Goal: Navigation & Orientation: Find specific page/section

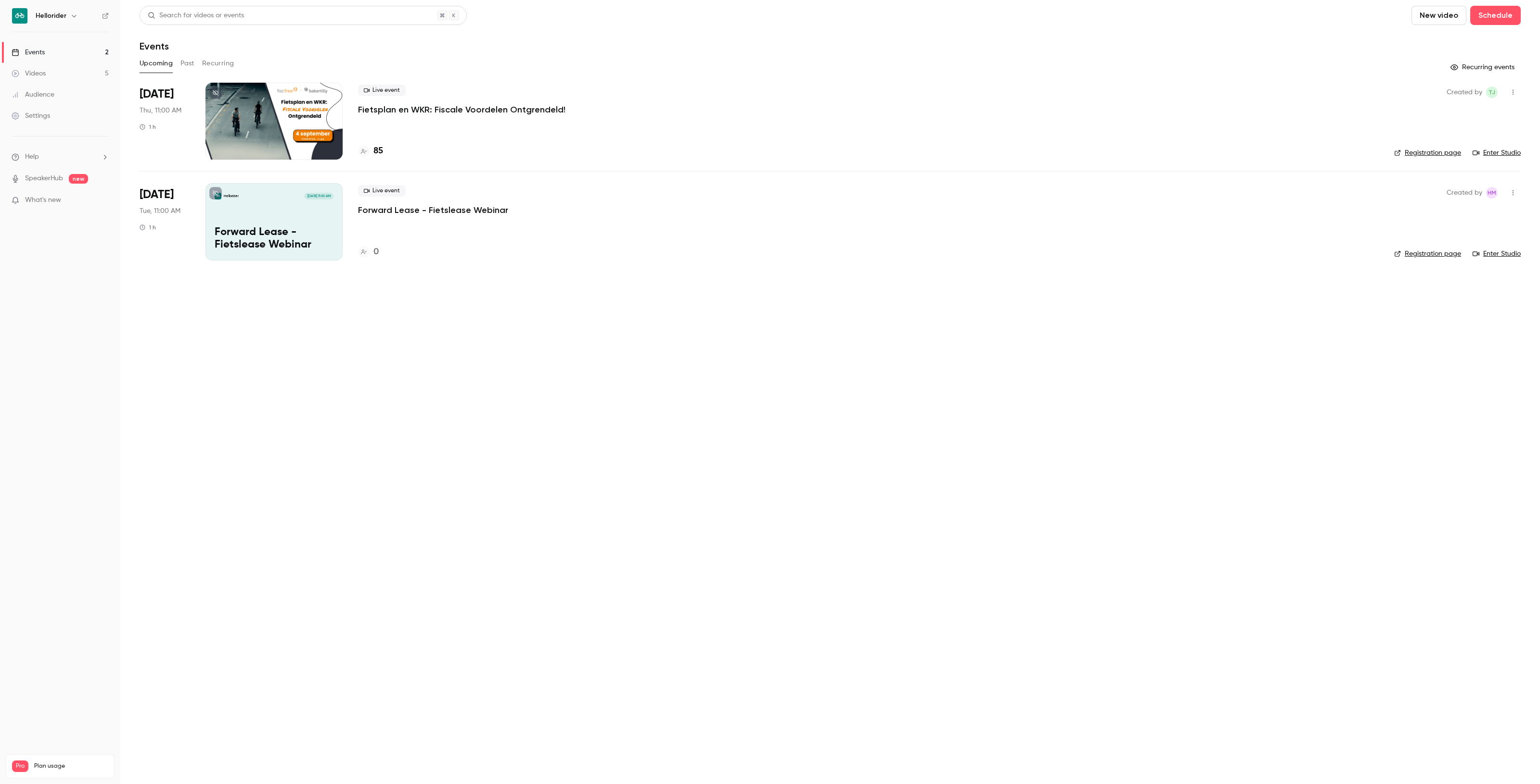
click at [406, 112] on p "Fietsplan en WKR: Fiscale Voordelen Ontgrendeld!" at bounding box center [461, 109] width 207 height 11
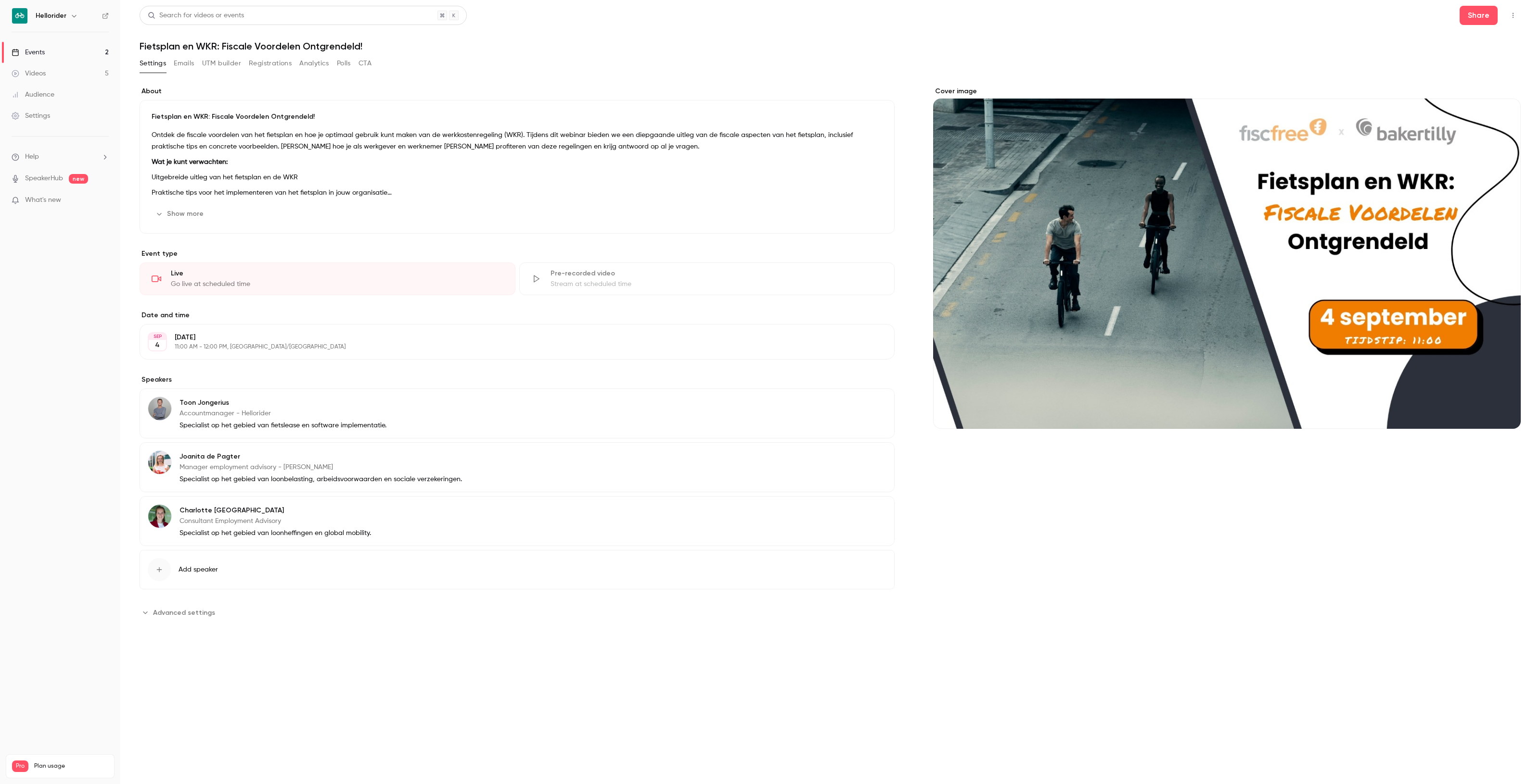
click at [1510, 18] on button "button" at bounding box center [1512, 15] width 15 height 15
click at [1470, 67] on div "Enter Studio" at bounding box center [1475, 65] width 73 height 10
click at [1510, 14] on icon "button" at bounding box center [1513, 15] width 8 height 6
click at [1467, 55] on li "Enter Studio" at bounding box center [1468, 65] width 104 height 25
